Goal: Browse casually: Explore the website without a specific task or goal

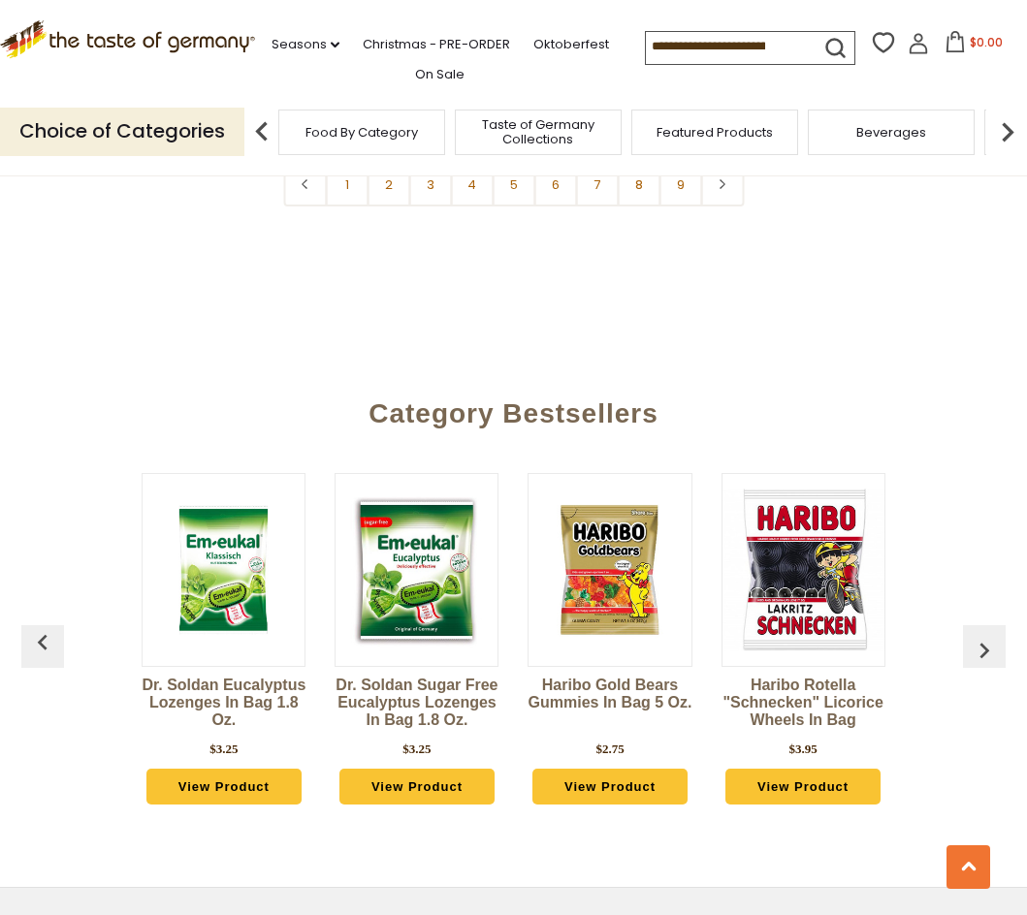
scroll to position [4625, 0]
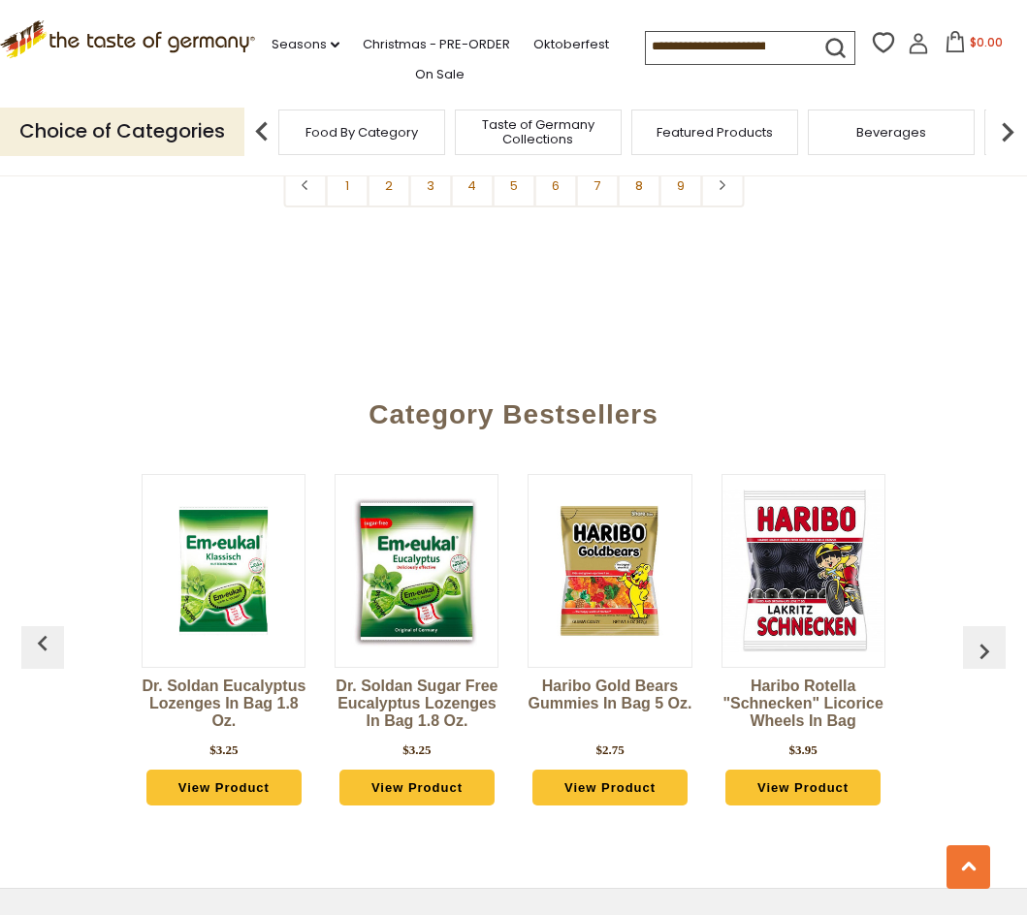
click at [1000, 626] on button "button" at bounding box center [984, 647] width 43 height 43
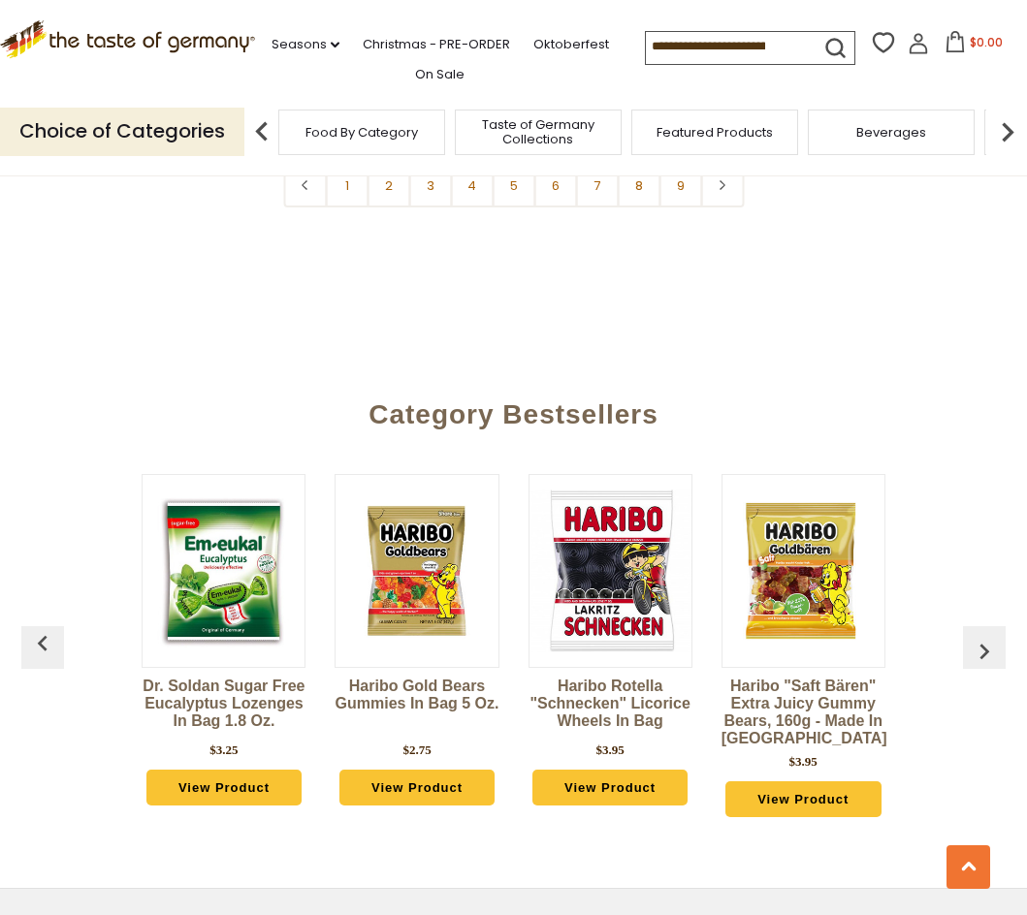
scroll to position [4590, 0]
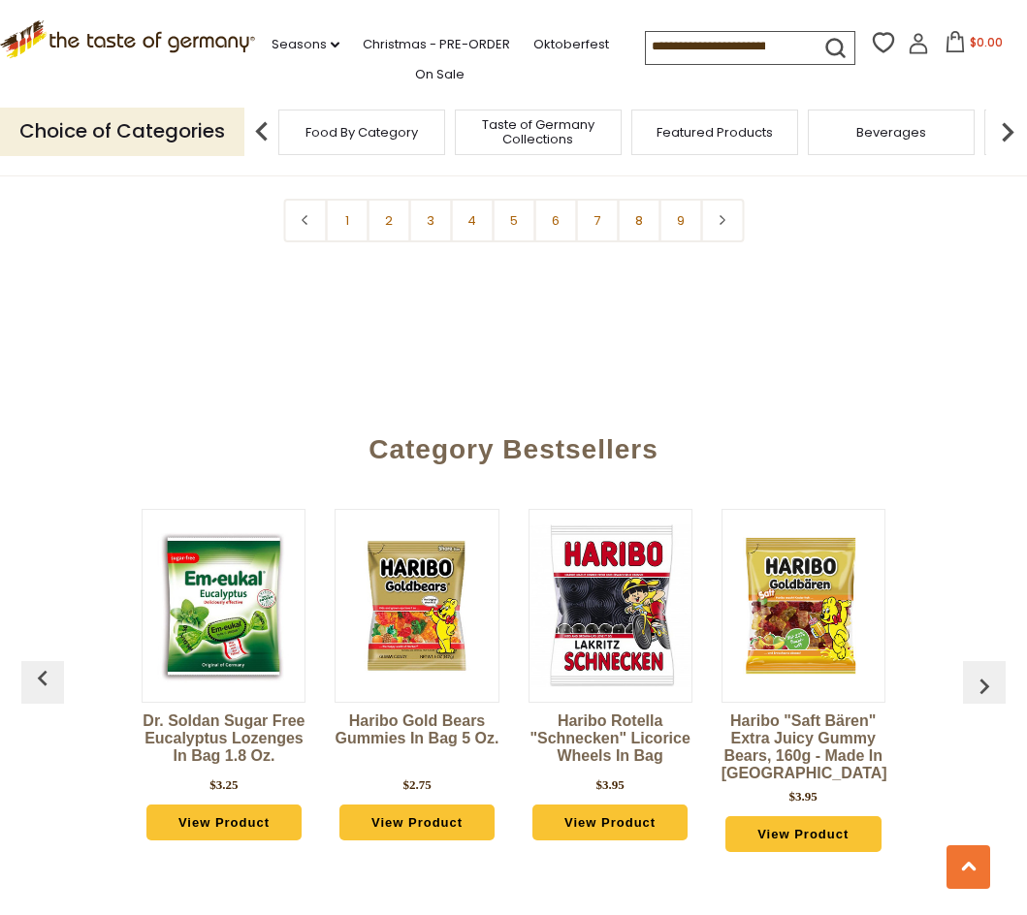
click at [1000, 595] on div "Category Bestsellers [PERSON_NAME] Eucalyptus Lozenges in Bag 1.8 oz. $3.25 Vie…" at bounding box center [513, 654] width 1027 height 498
click at [984, 671] on img "button" at bounding box center [983, 686] width 31 height 31
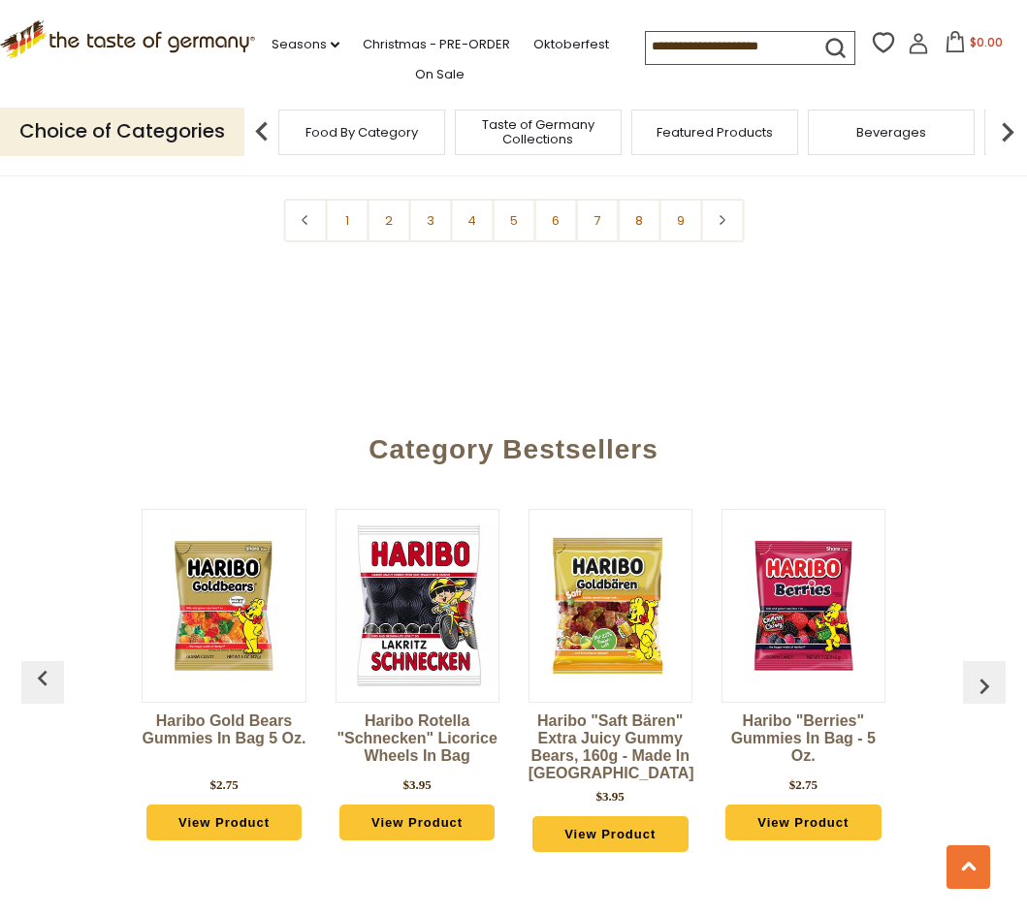
click at [984, 671] on img "button" at bounding box center [983, 686] width 31 height 31
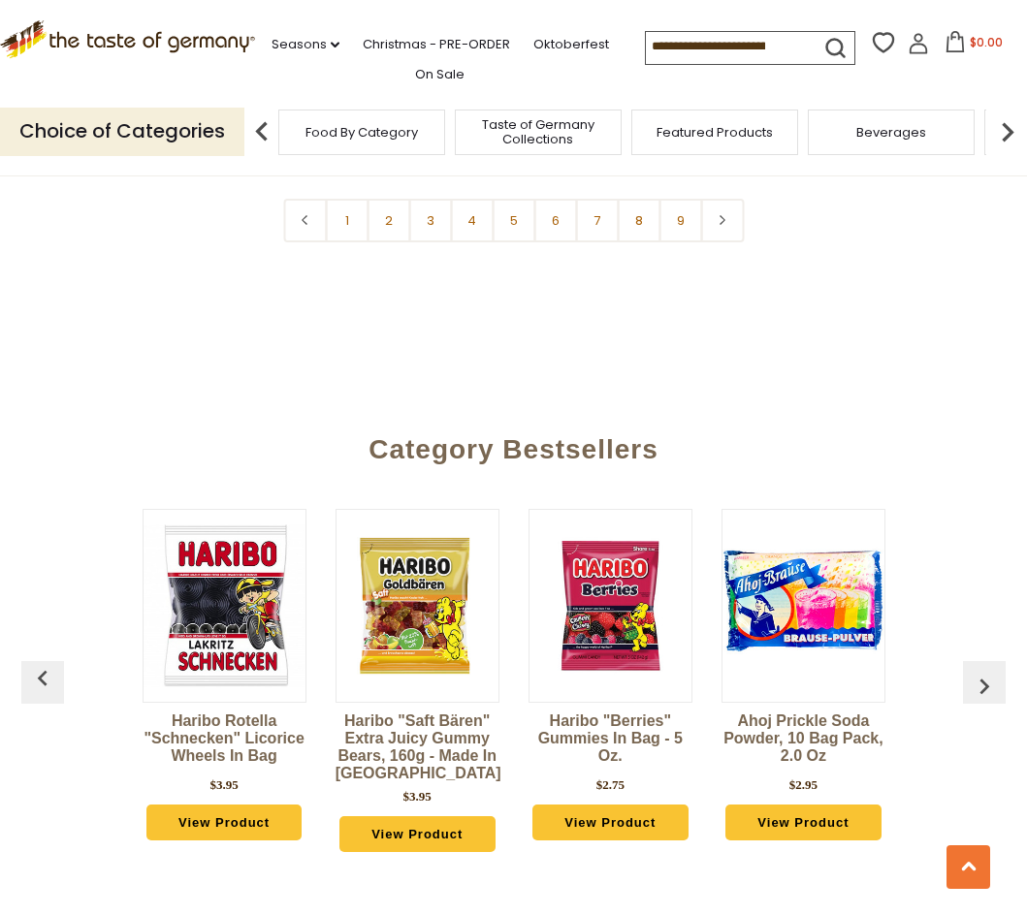
click at [984, 671] on img "button" at bounding box center [983, 686] width 31 height 31
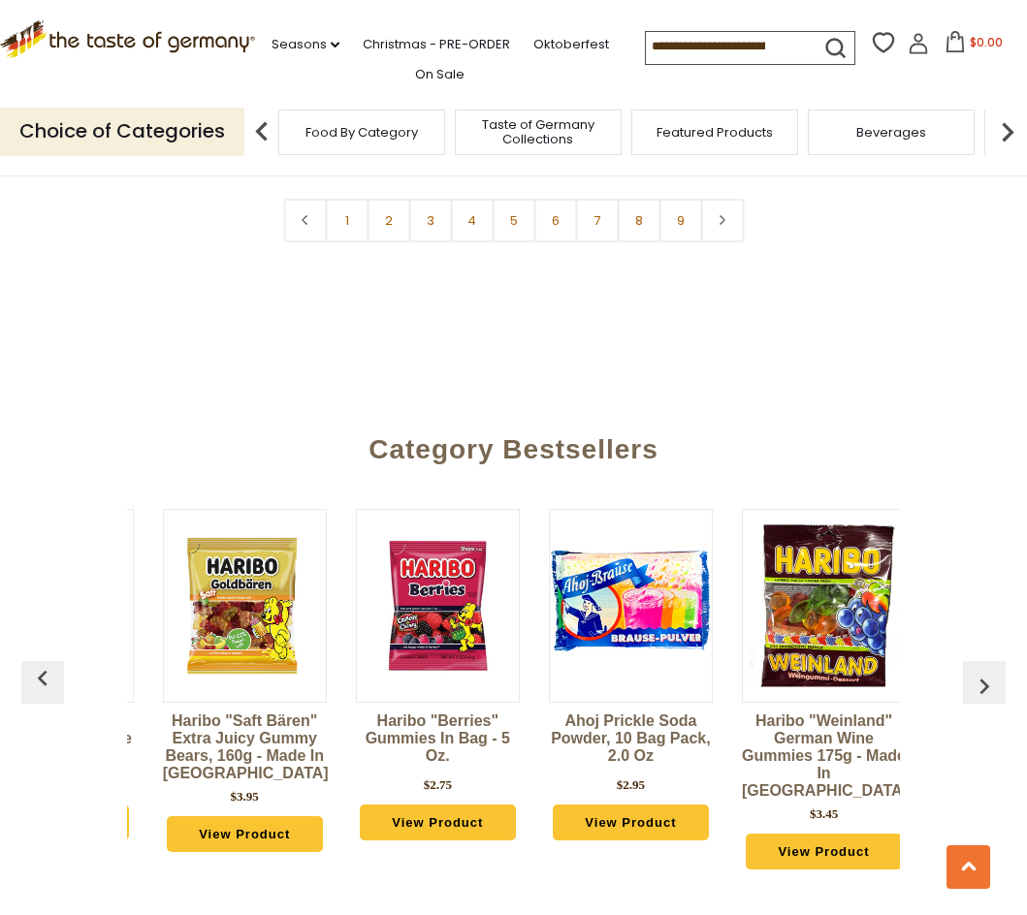
click at [984, 671] on img "button" at bounding box center [983, 686] width 31 height 31
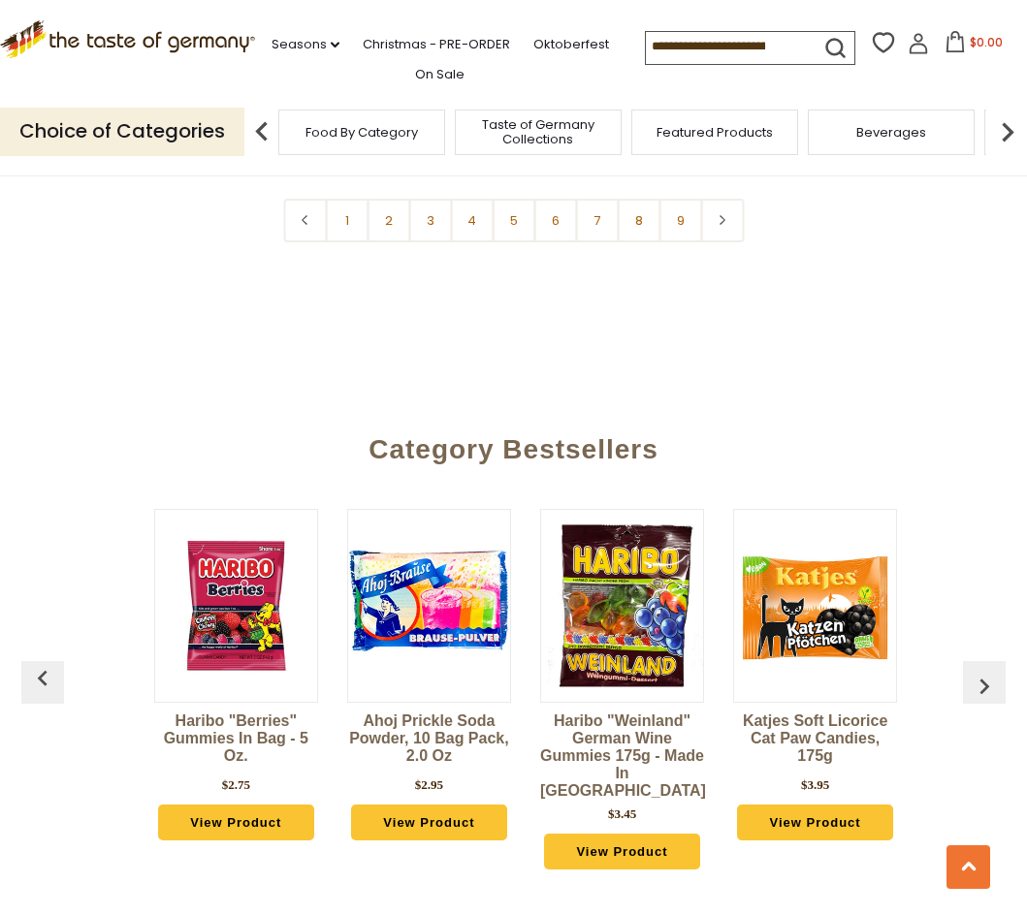
click at [984, 671] on img "button" at bounding box center [983, 686] width 31 height 31
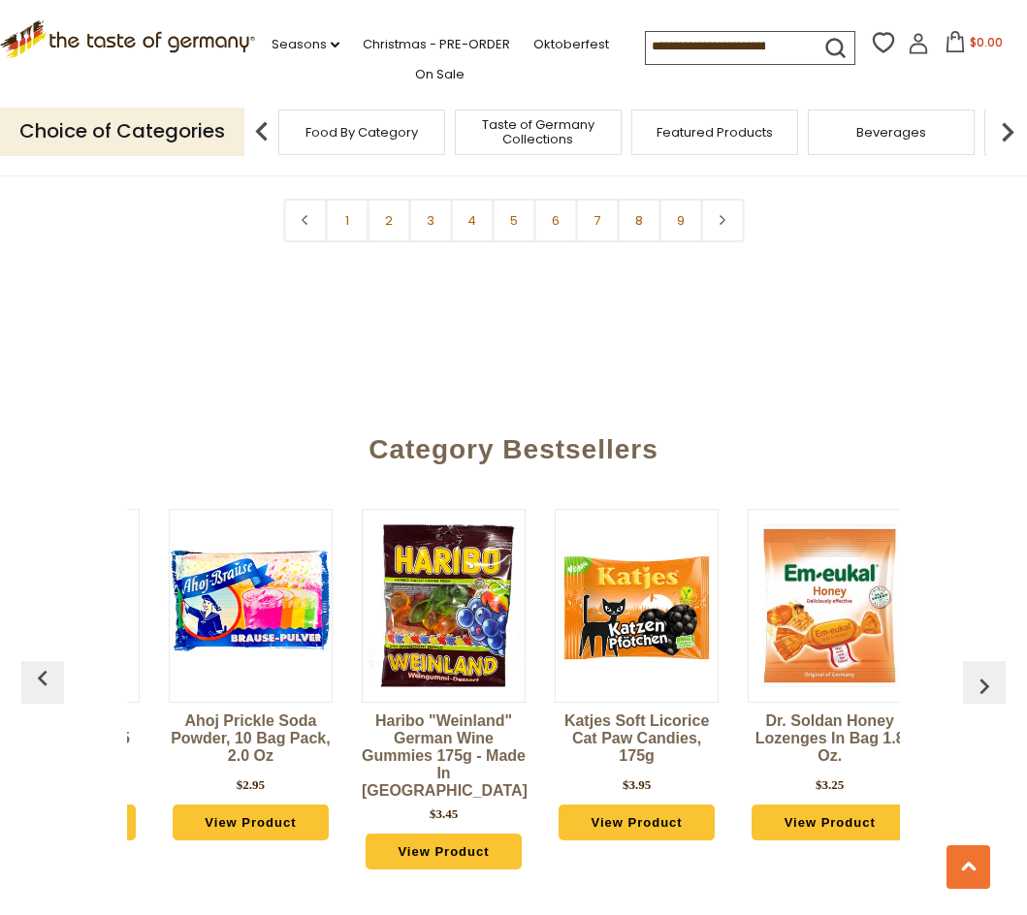
click at [984, 671] on img "button" at bounding box center [983, 686] width 31 height 31
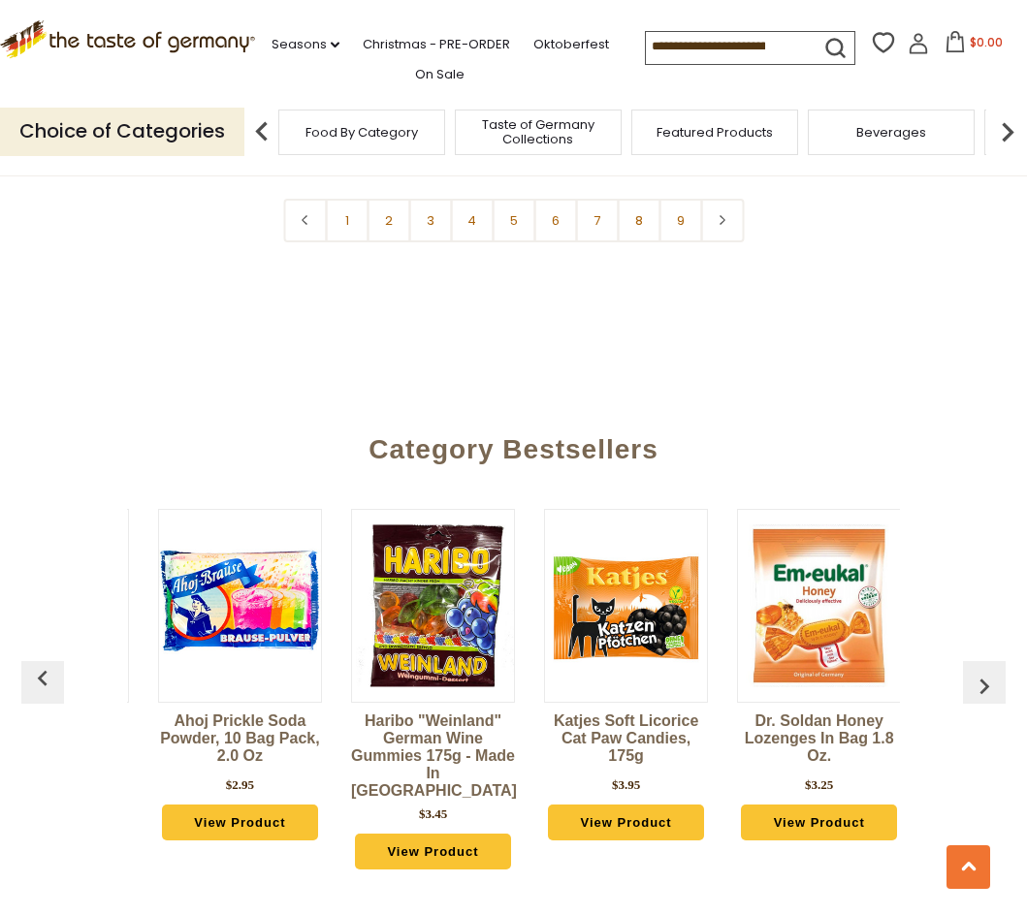
scroll to position [0, 1332]
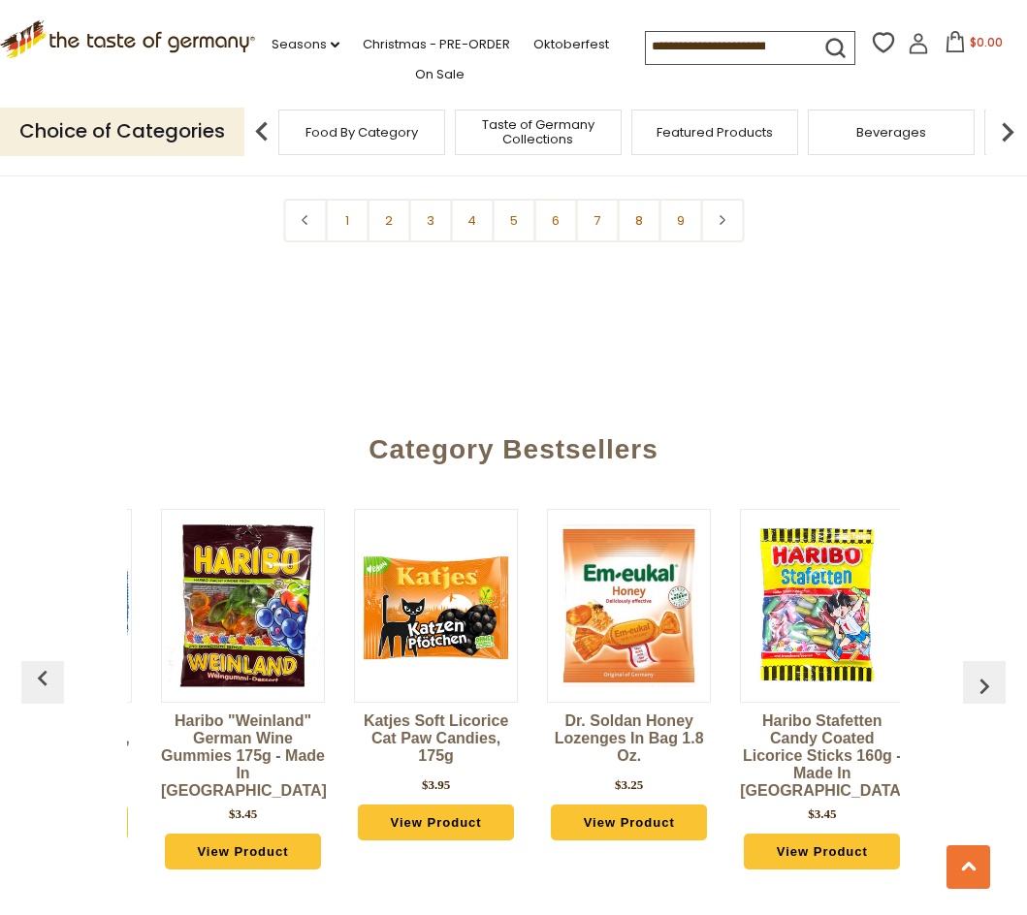
click at [984, 671] on img "button" at bounding box center [983, 686] width 31 height 31
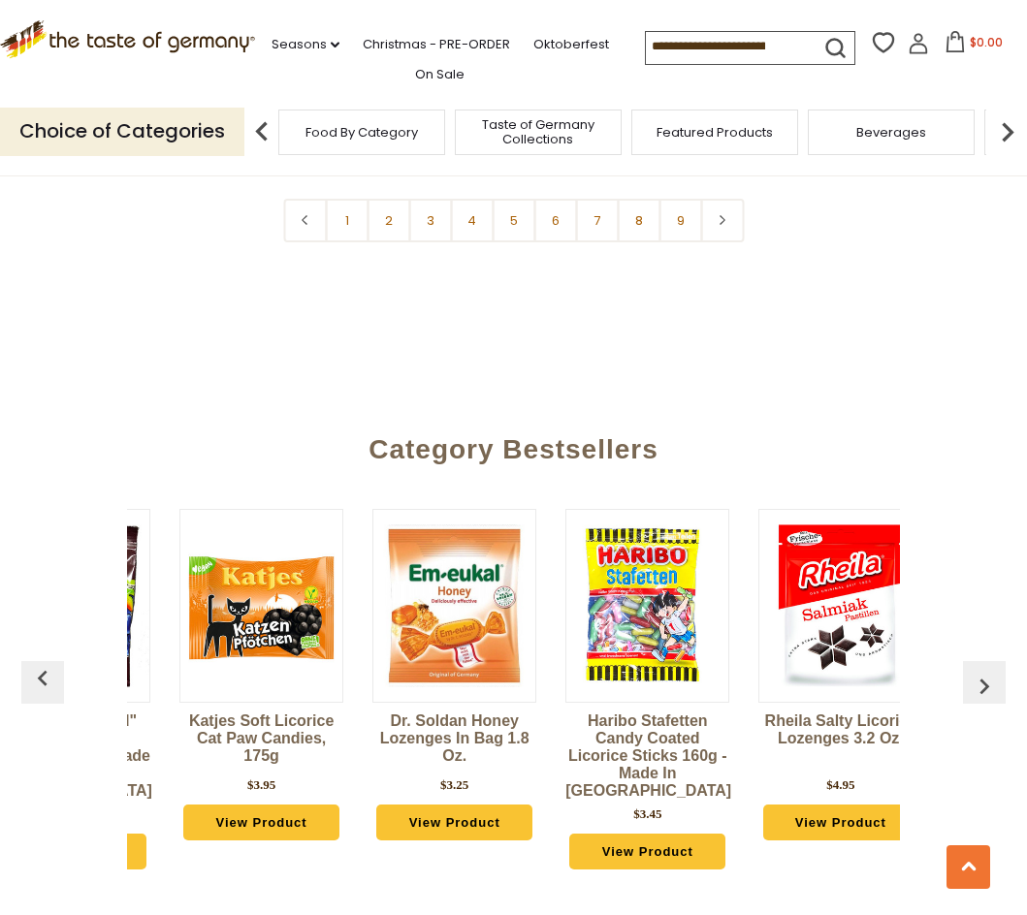
click at [984, 671] on img "button" at bounding box center [983, 686] width 31 height 31
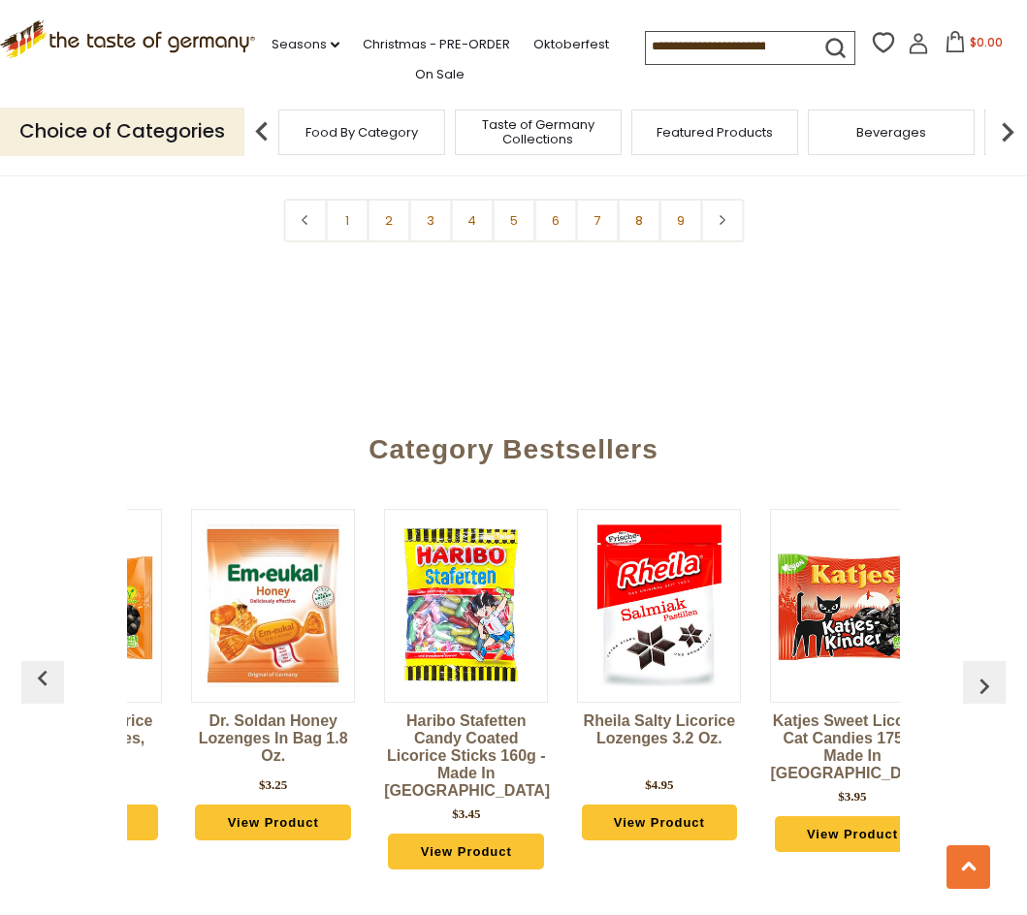
click at [984, 671] on img "button" at bounding box center [983, 686] width 31 height 31
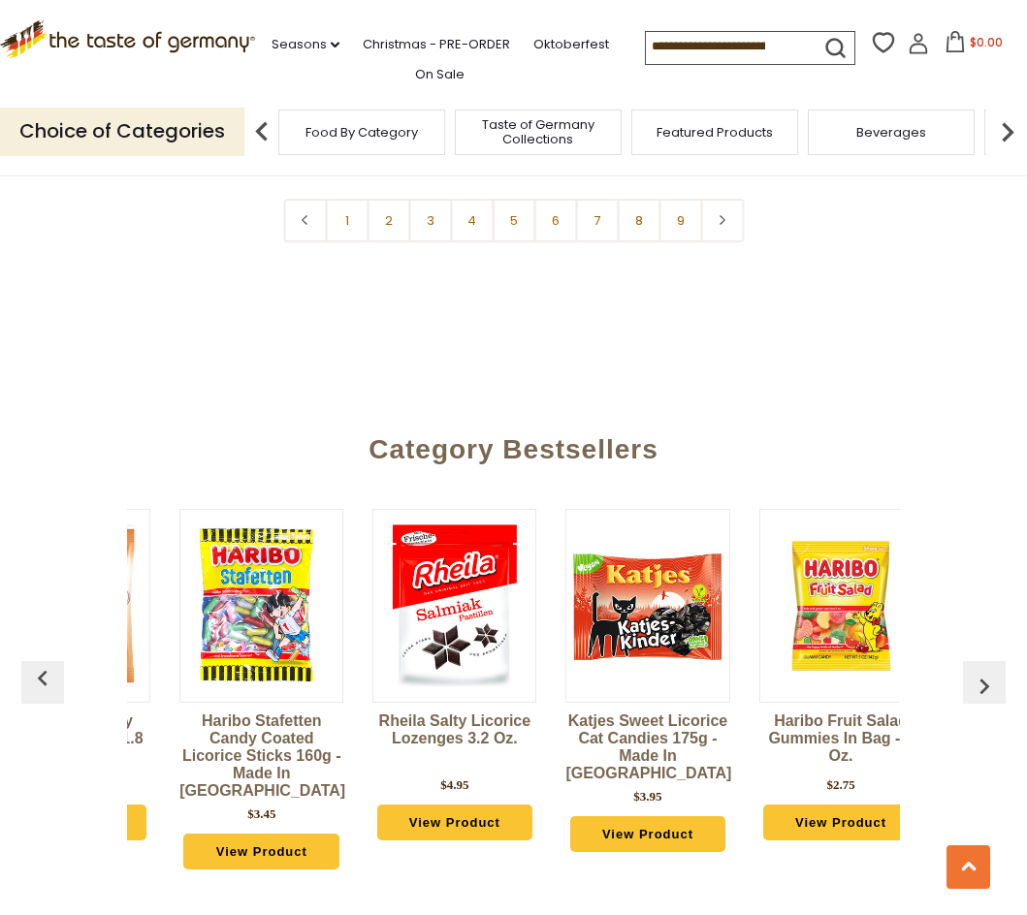
click at [984, 671] on img "button" at bounding box center [983, 686] width 31 height 31
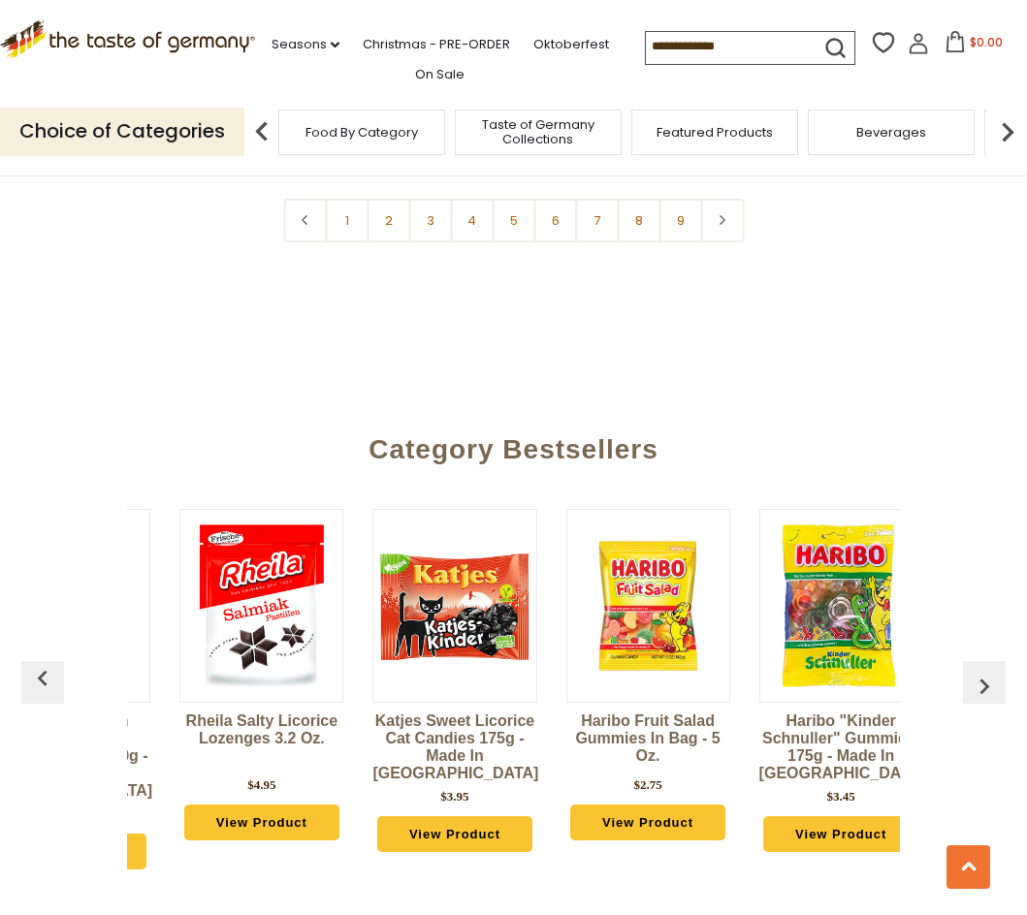
click at [984, 671] on img "button" at bounding box center [983, 686] width 31 height 31
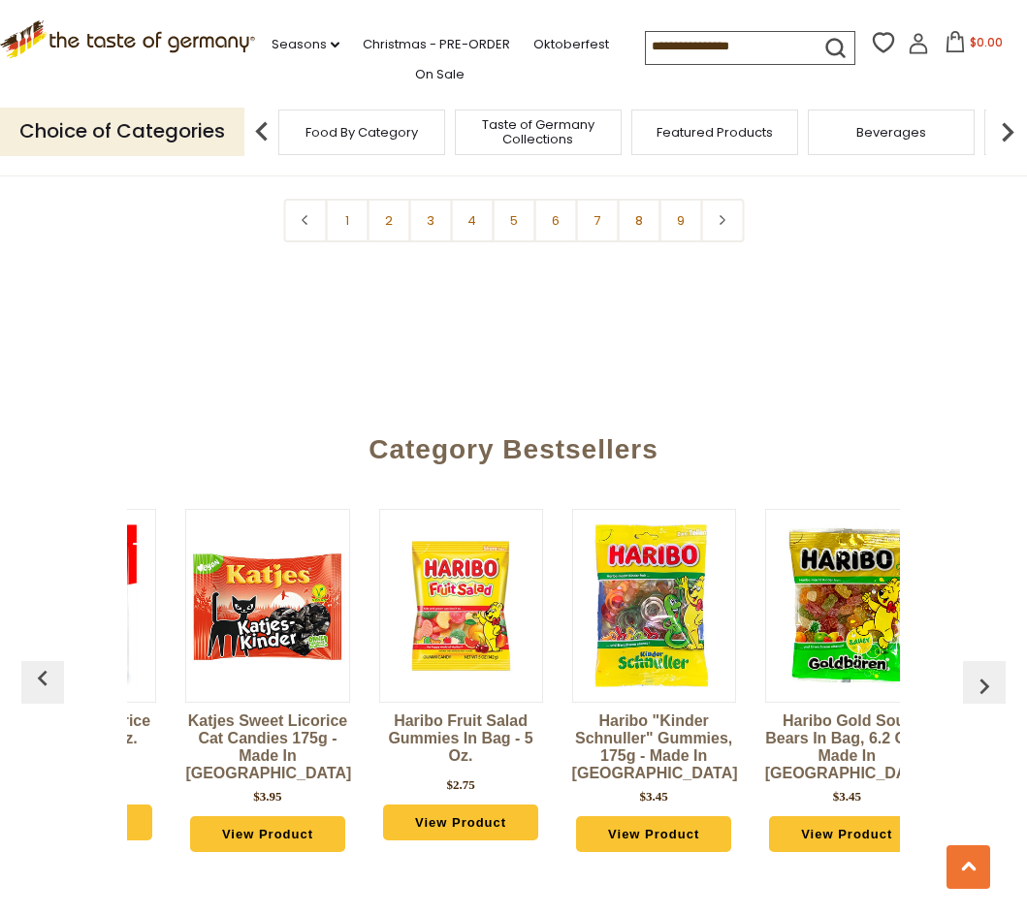
click at [984, 671] on img "button" at bounding box center [983, 686] width 31 height 31
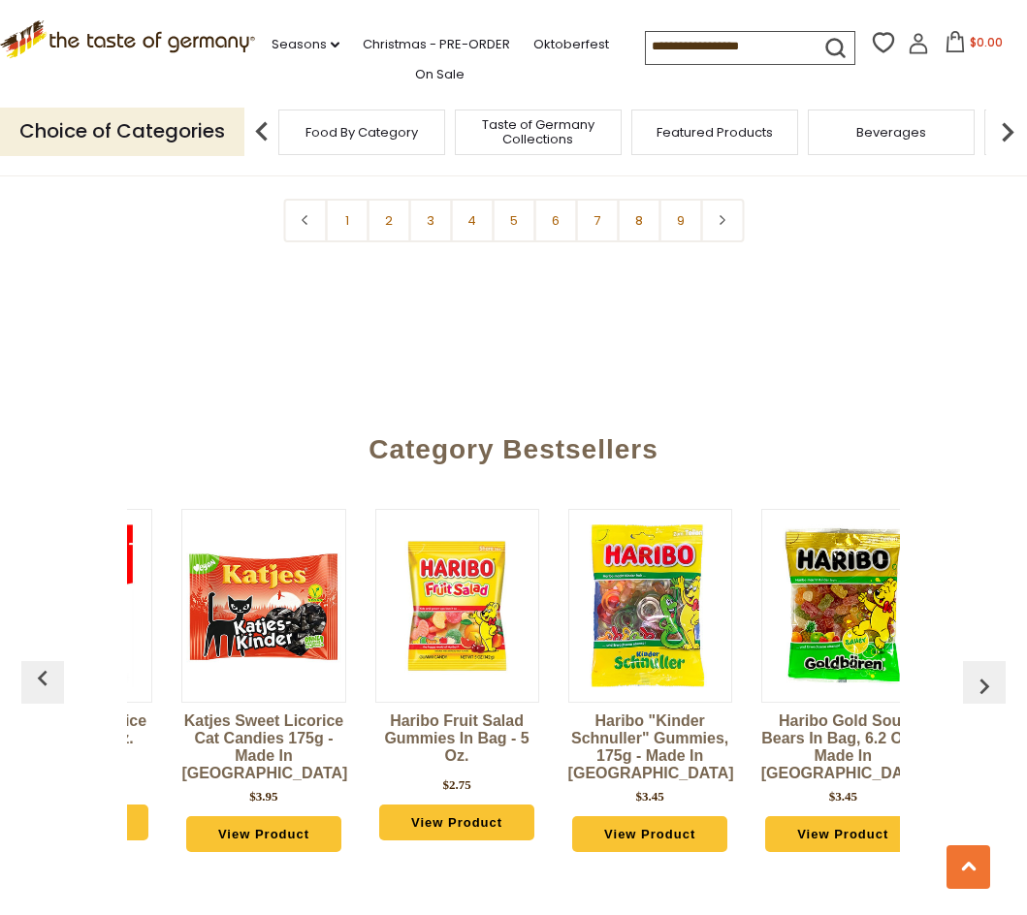
scroll to position [0, 2317]
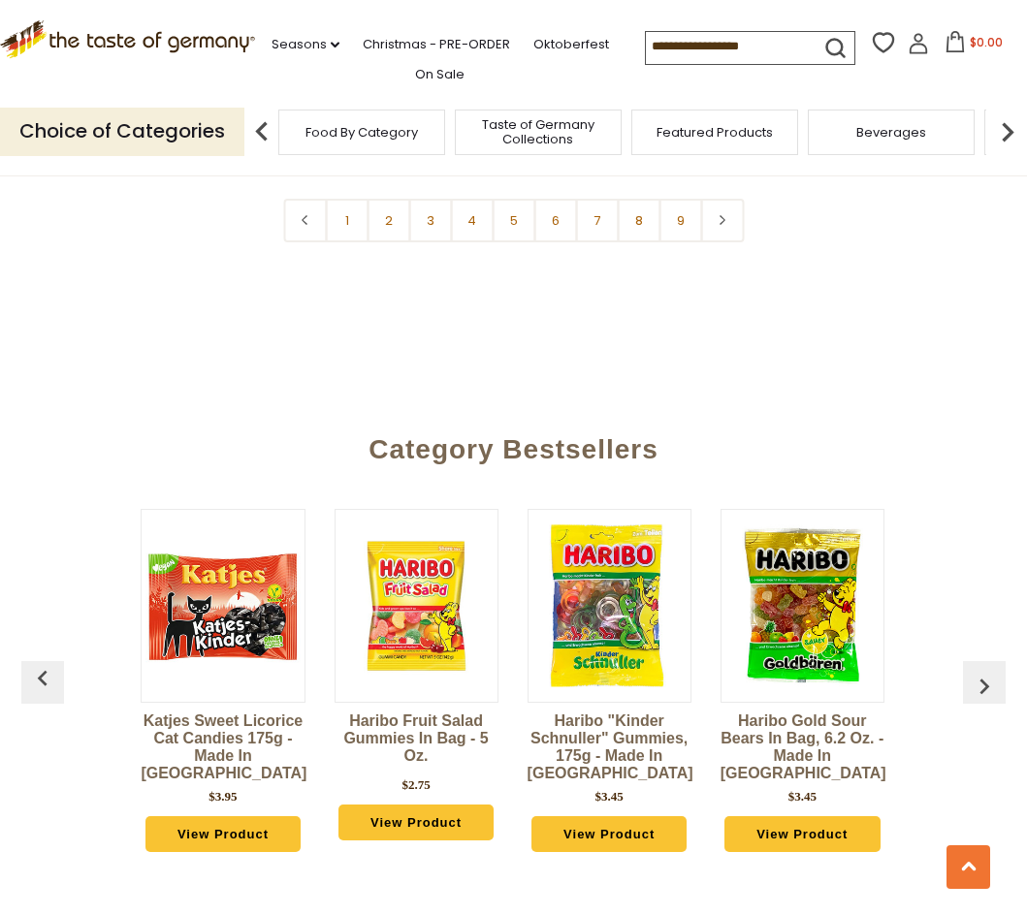
click at [984, 671] on img "button" at bounding box center [983, 686] width 31 height 31
